Goal: Obtain resource: Obtain resource

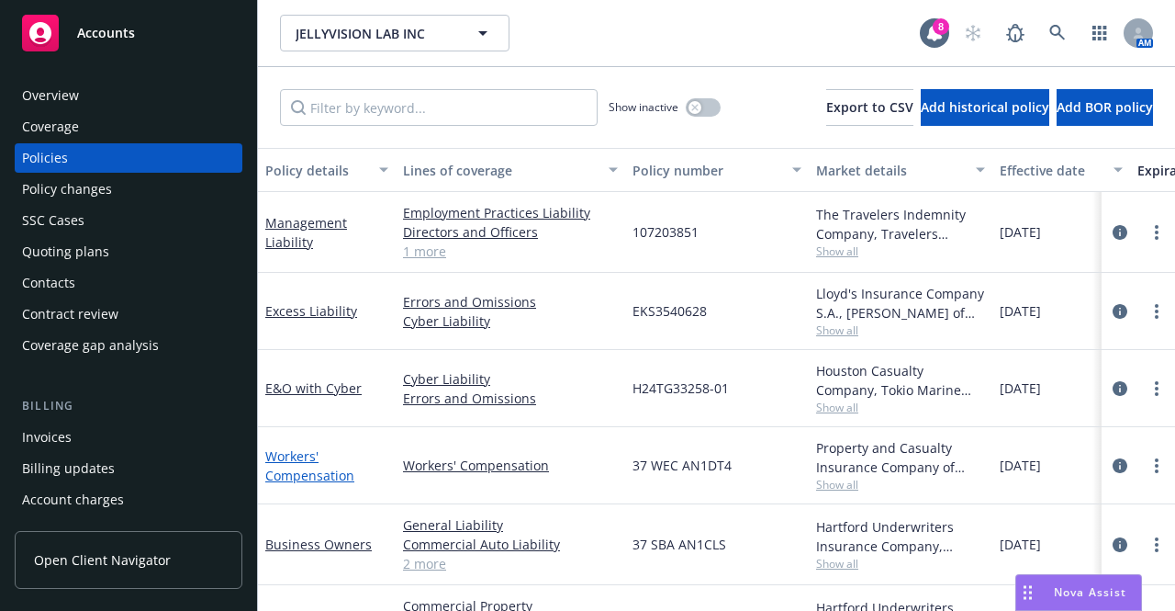
click at [310, 478] on link "Workers' Compensation" at bounding box center [309, 465] width 89 height 37
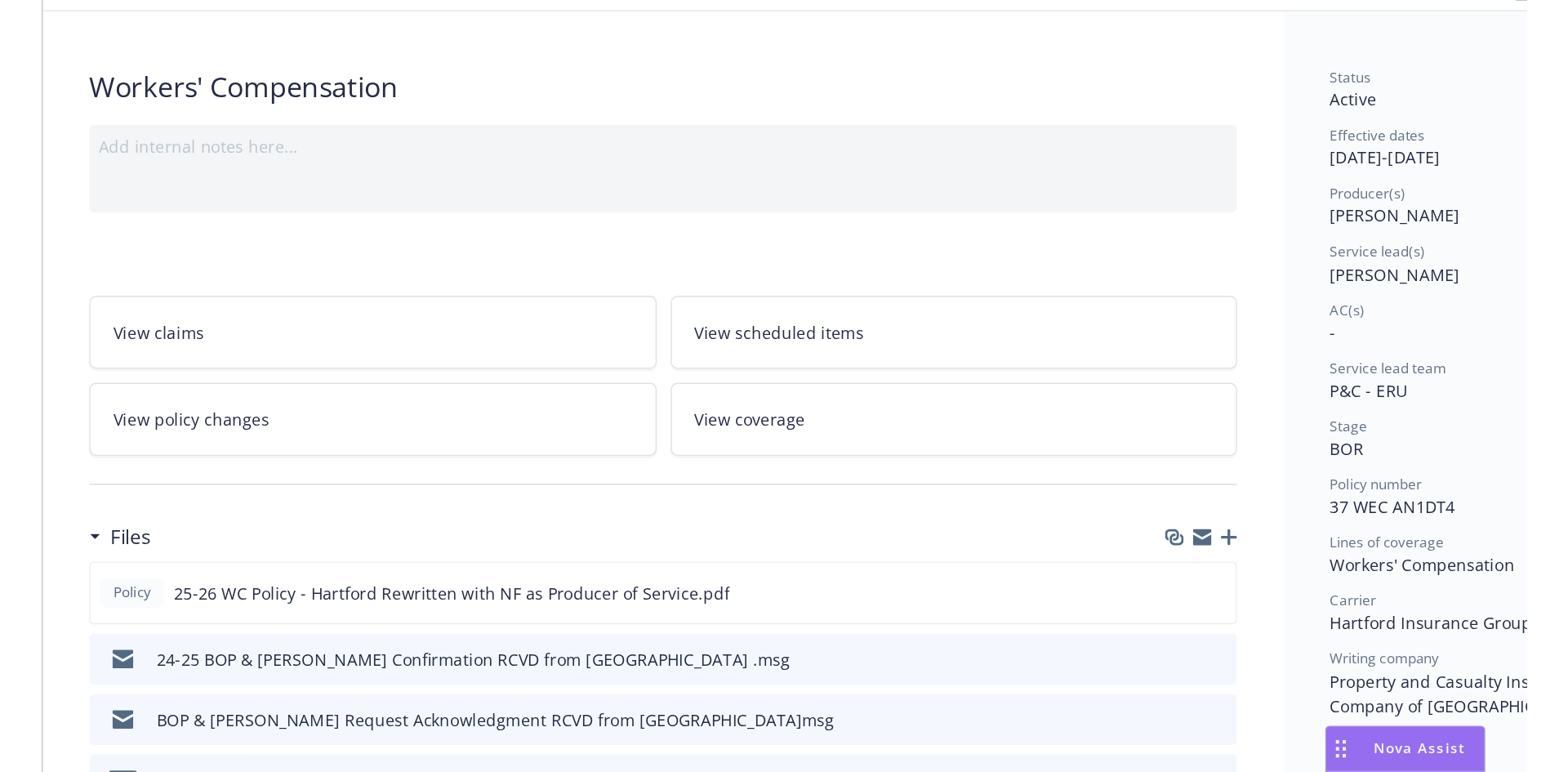
scroll to position [245, 0]
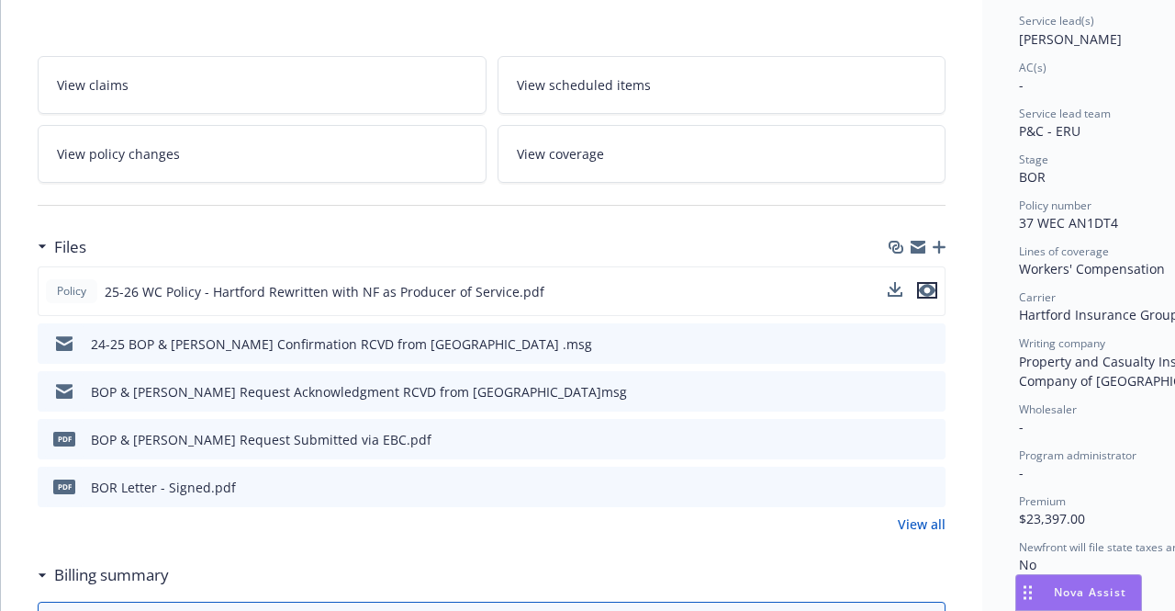
click at [928, 287] on icon "preview file" at bounding box center [927, 290] width 17 height 13
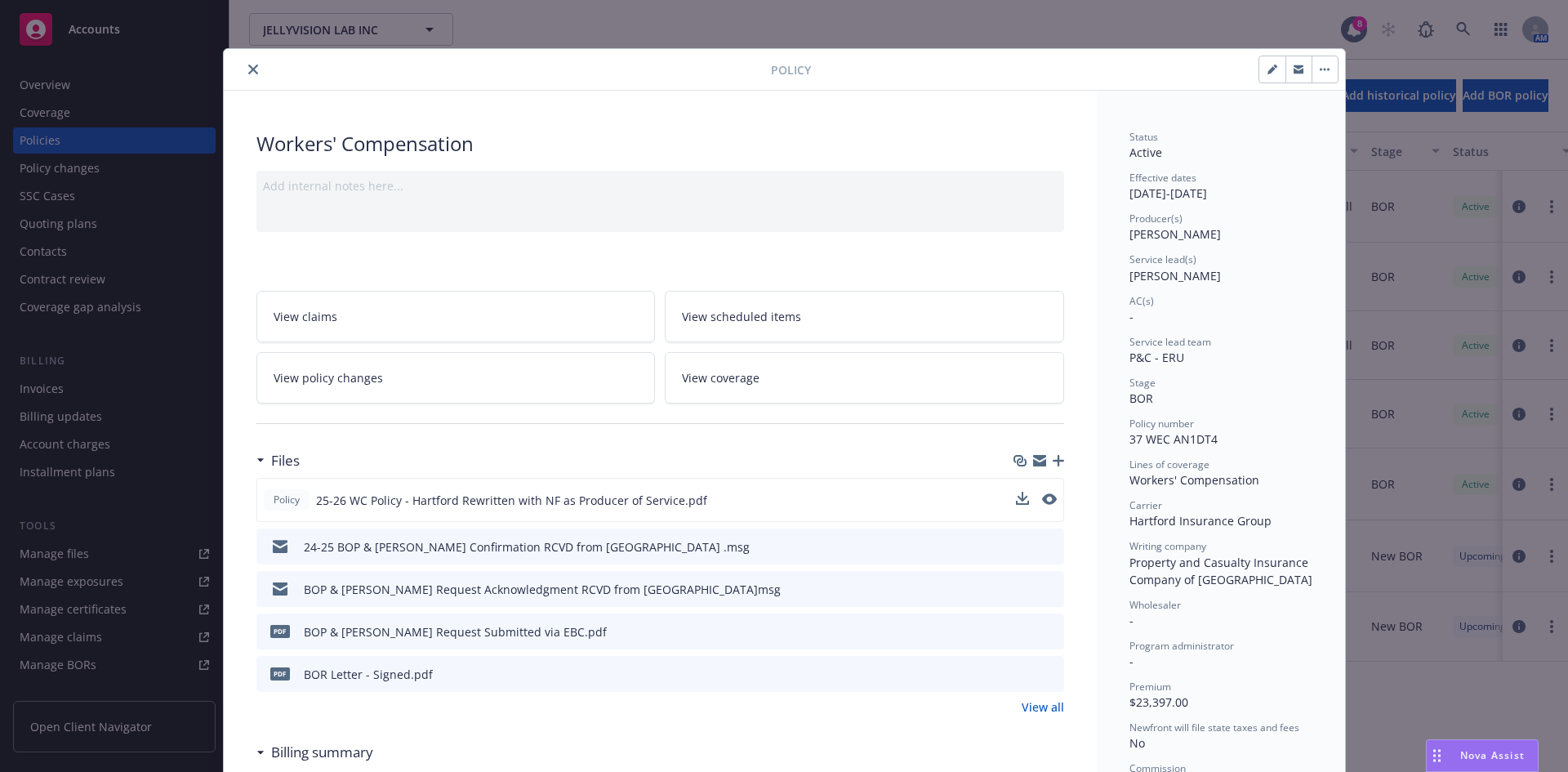
scroll to position [0, 0]
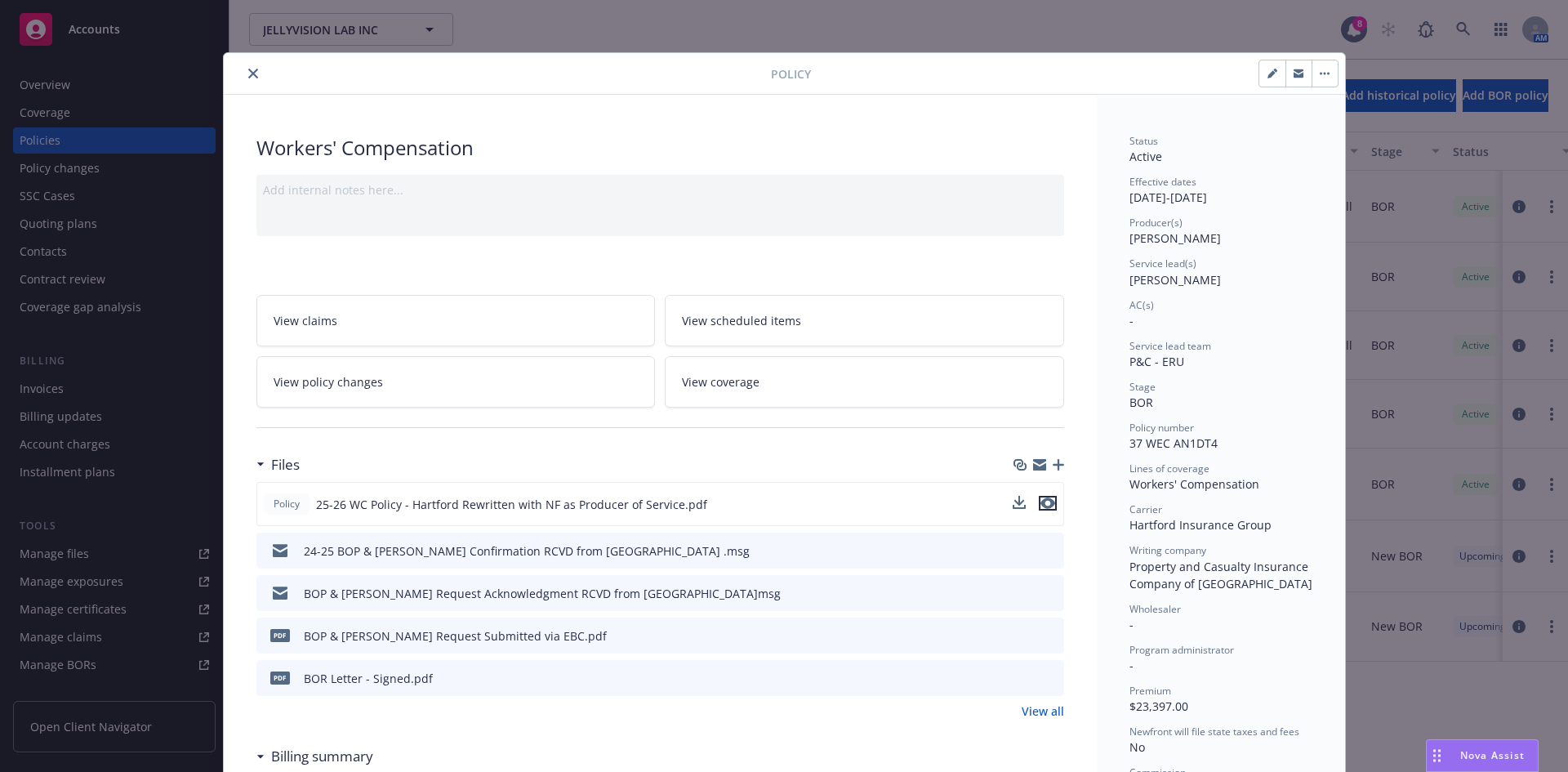
click at [1044, 503] on icon "preview file" at bounding box center [1048, 503] width 15 height 12
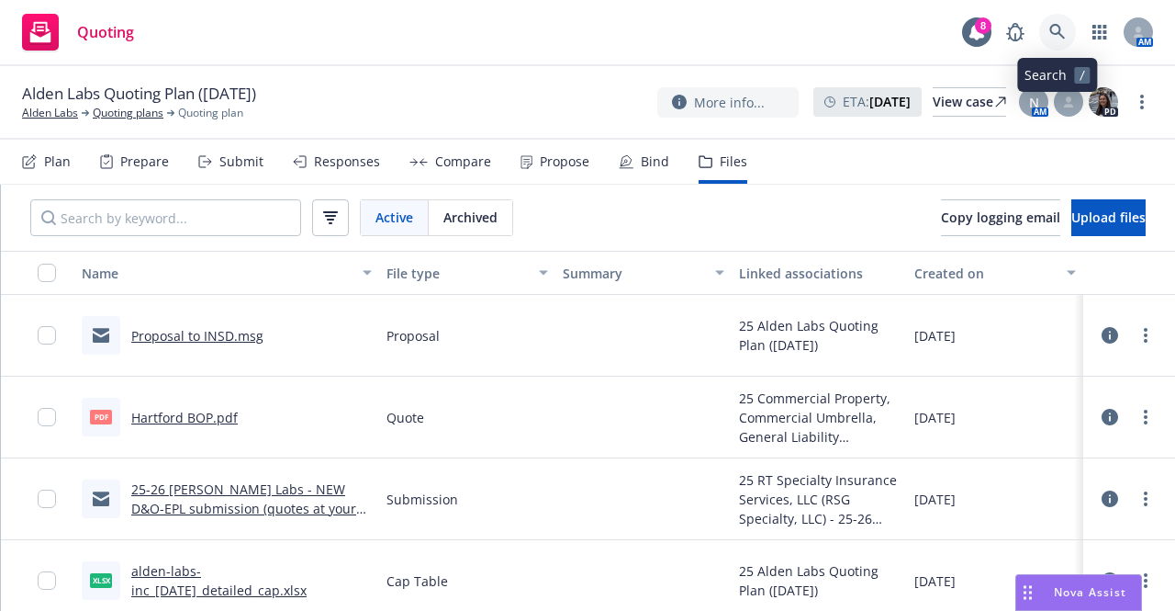
click at [1060, 31] on icon at bounding box center [1058, 32] width 16 height 16
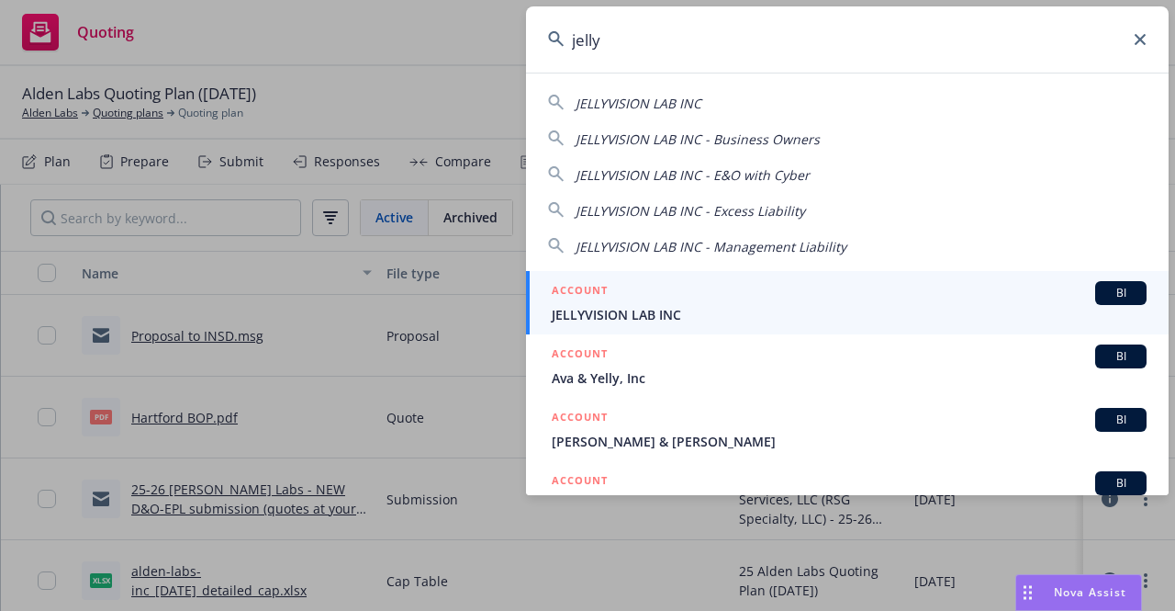
type input "jelly"
click at [796, 319] on span "JELLYVISION LAB INC" at bounding box center [849, 314] width 595 height 19
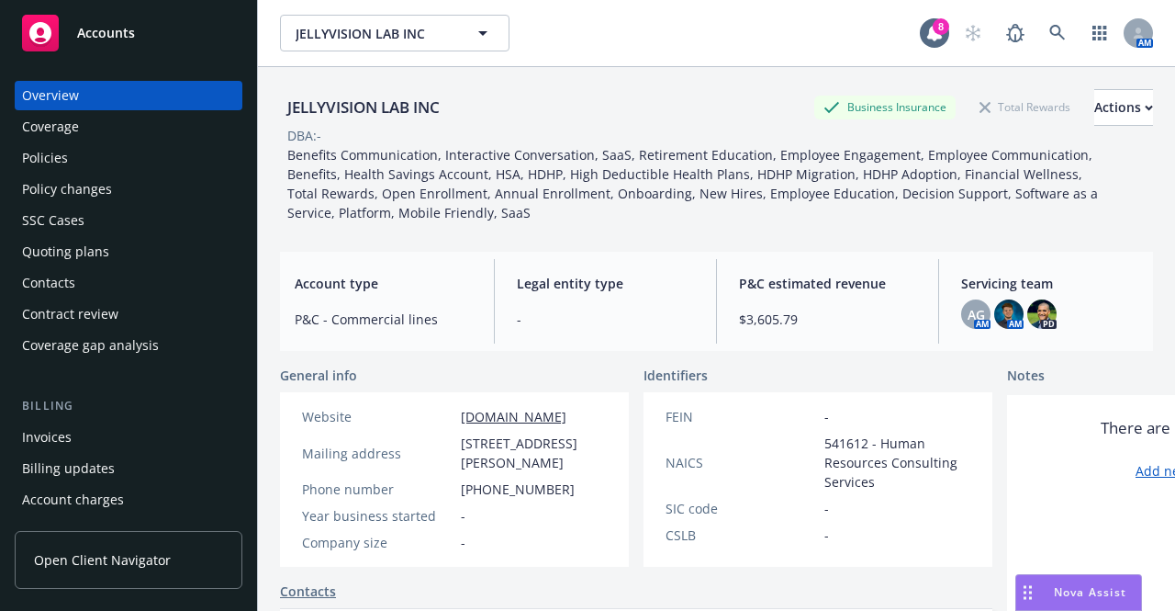
click at [129, 161] on div "Policies" at bounding box center [128, 157] width 213 height 29
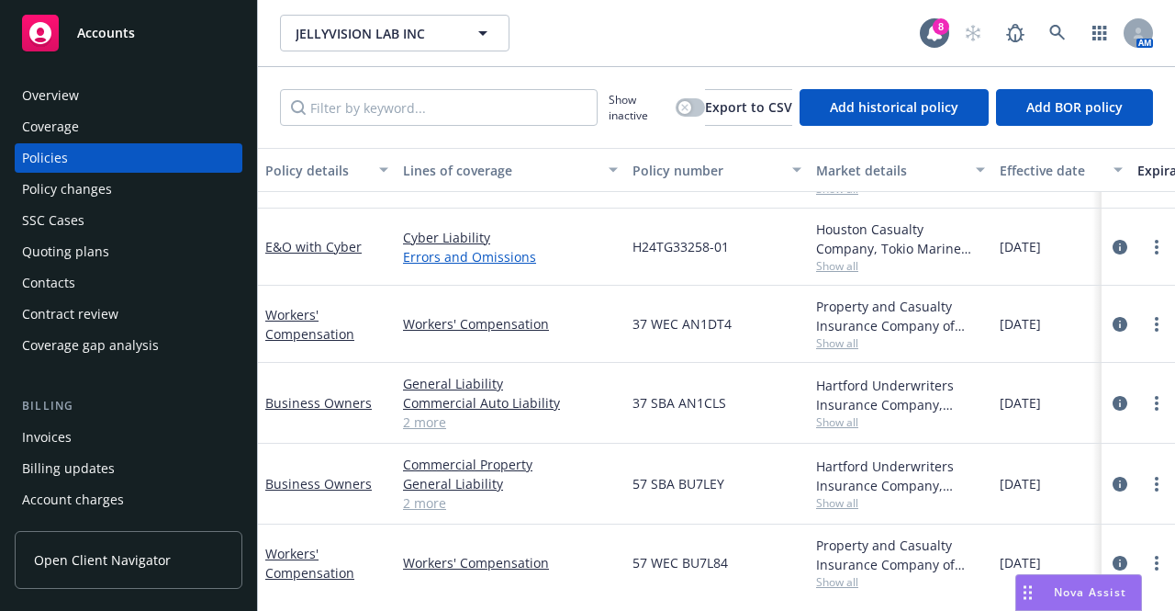
scroll to position [151, 0]
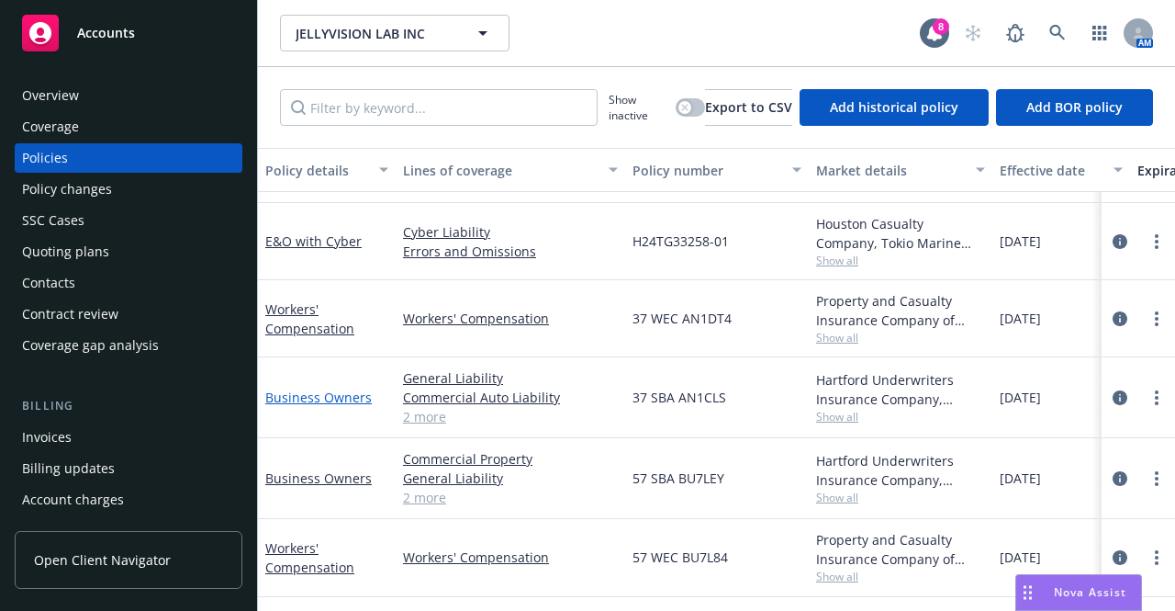
click at [327, 388] on link "Business Owners" at bounding box center [318, 396] width 107 height 17
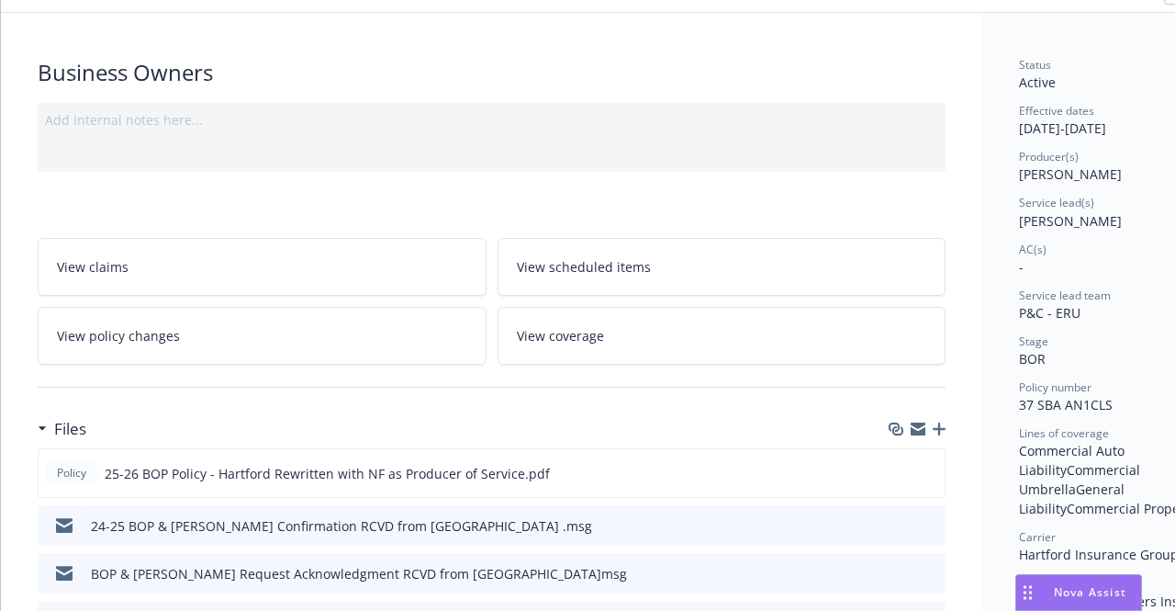
scroll to position [275, 0]
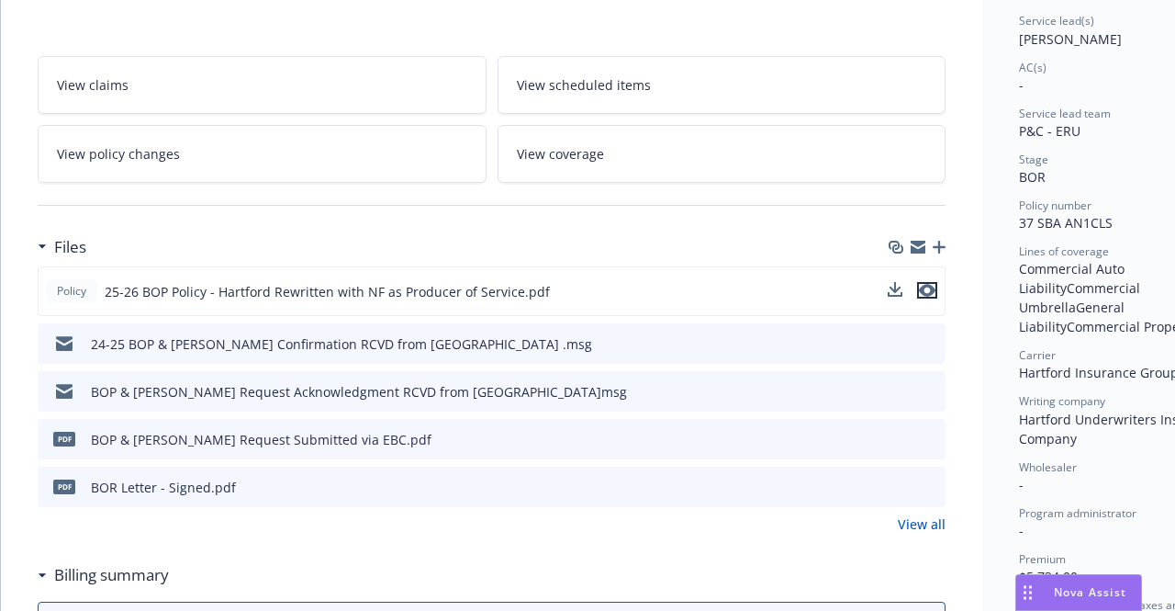
click at [928, 287] on icon "preview file" at bounding box center [927, 290] width 17 height 13
